Goal: Find contact information: Find contact information

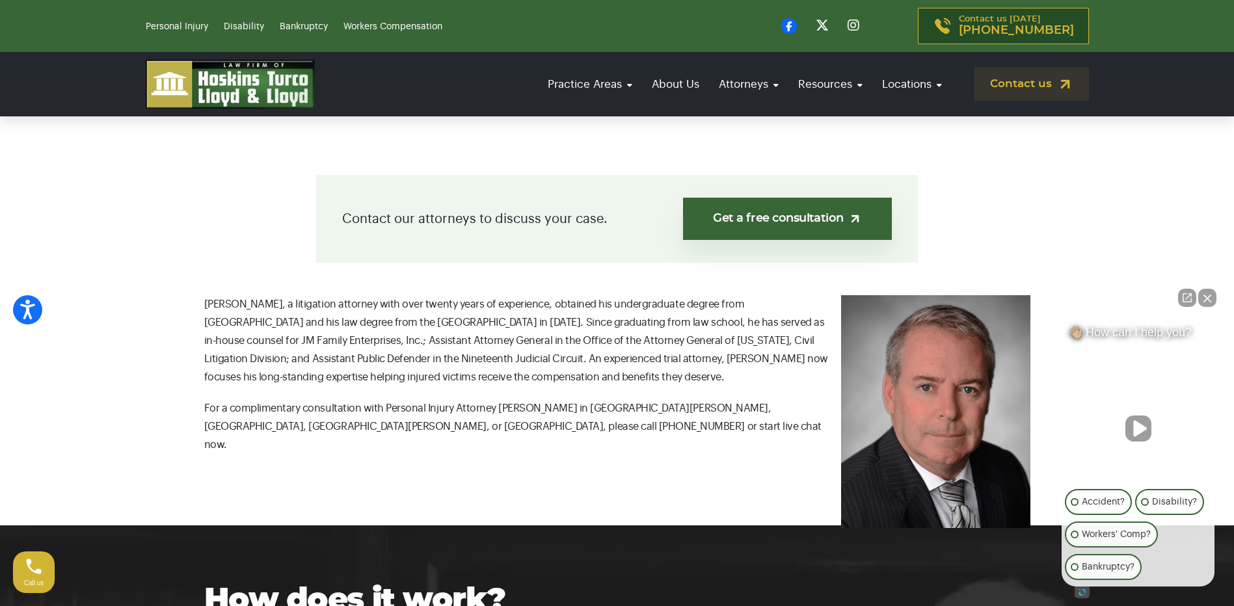
scroll to position [405, 0]
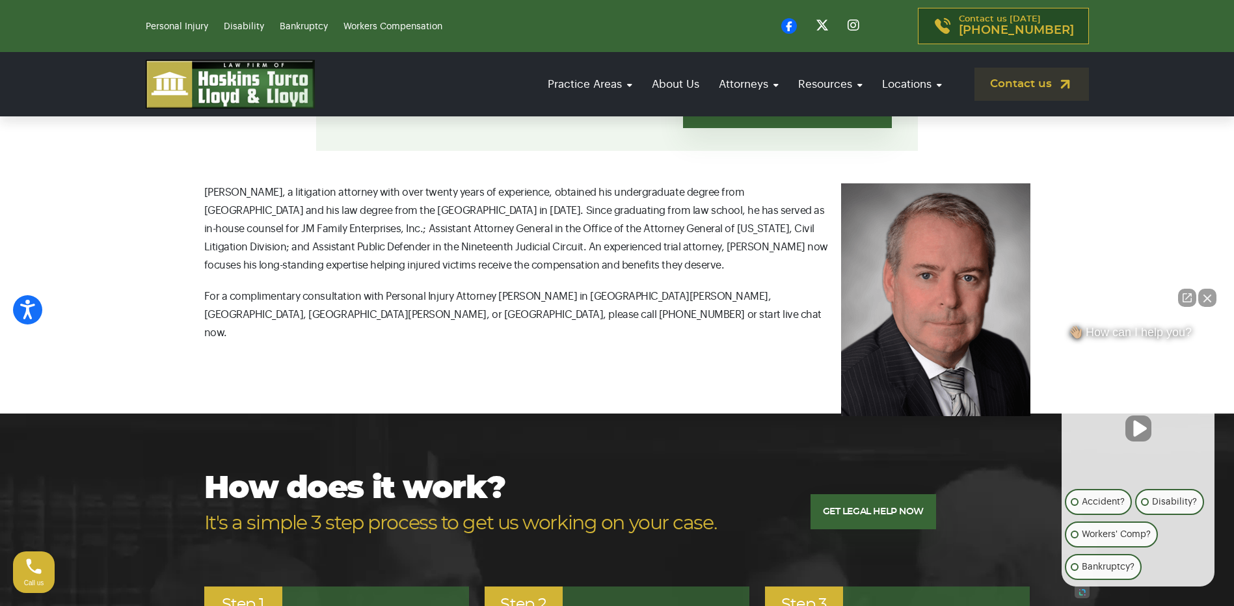
click at [1207, 297] on button "Close Intaker Chat Widget" at bounding box center [1208, 298] width 18 height 18
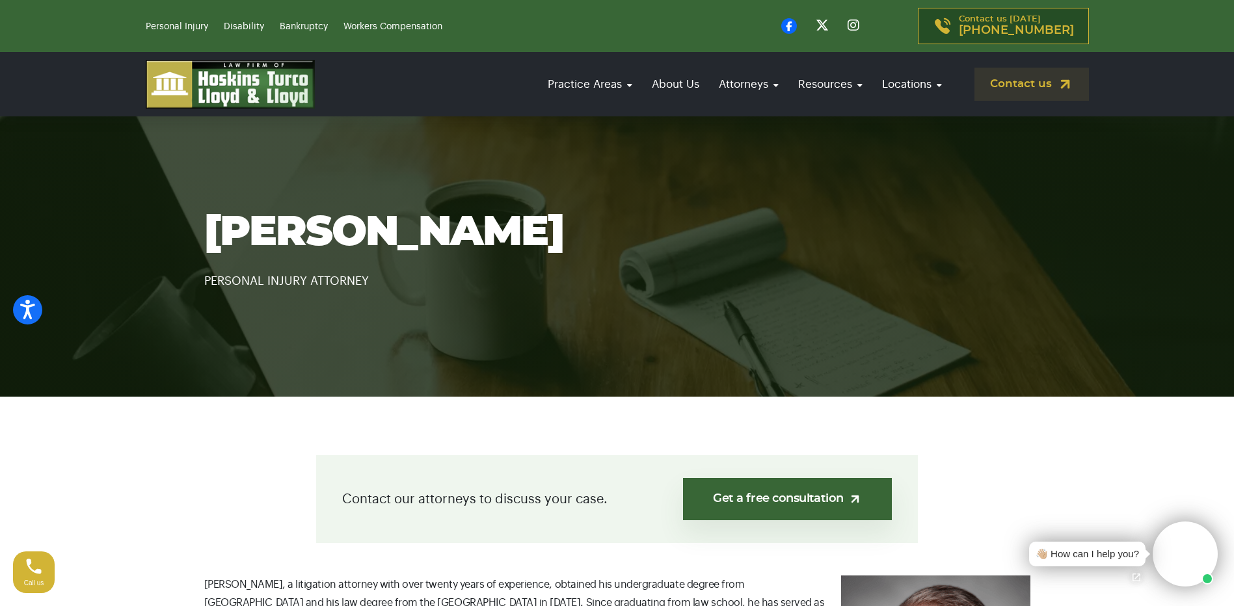
scroll to position [0, 0]
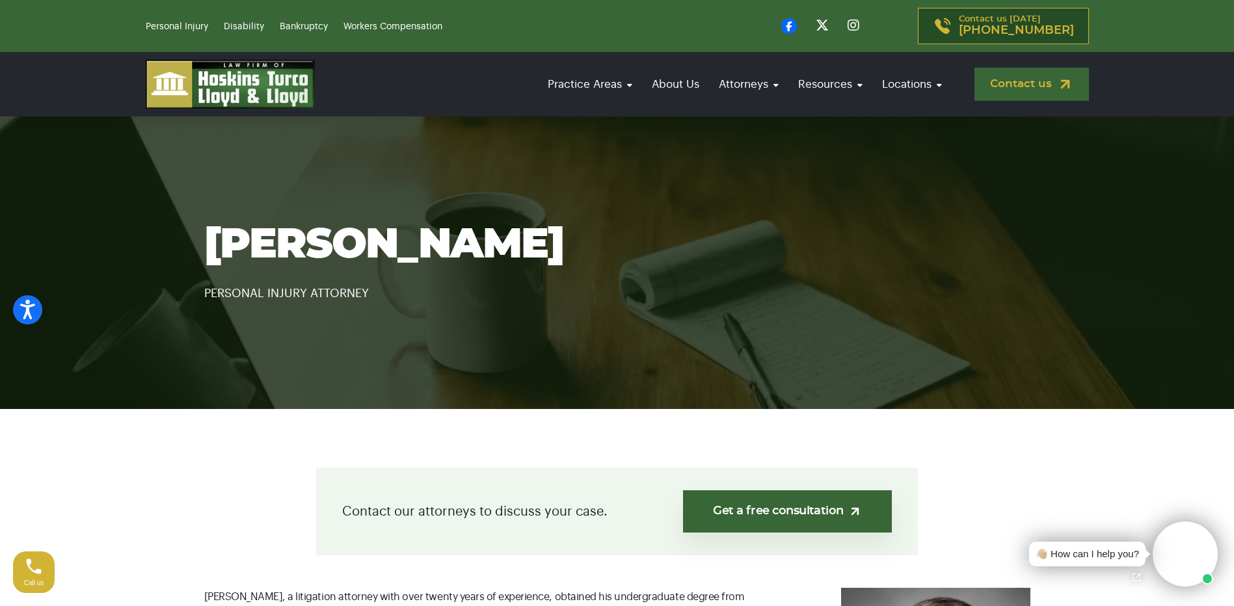
click at [1029, 80] on link "Contact us" at bounding box center [1032, 84] width 115 height 33
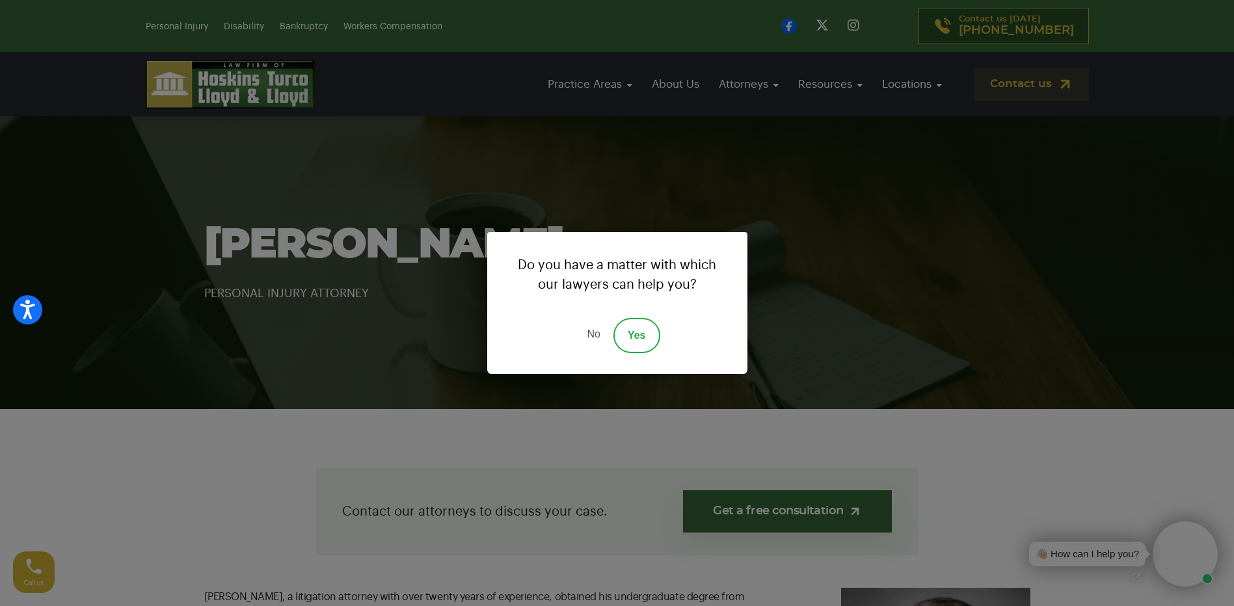
click at [590, 329] on link "No" at bounding box center [593, 335] width 39 height 35
